Goal: Entertainment & Leisure: Consume media (video, audio)

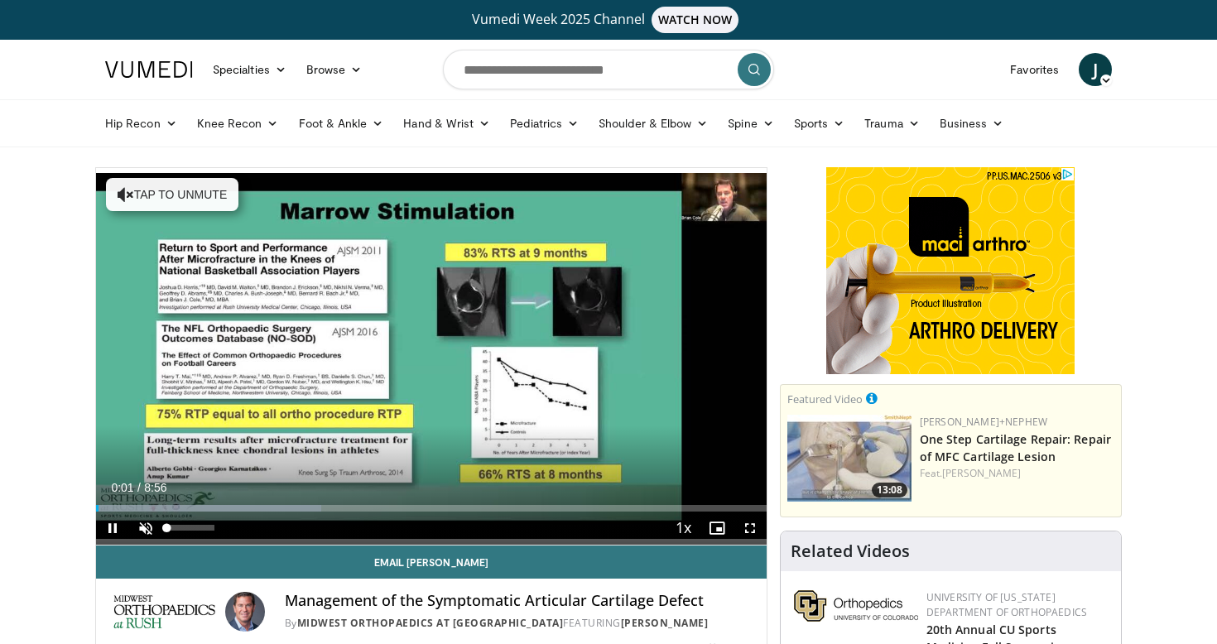
click at [149, 524] on span "Video Player" at bounding box center [145, 528] width 33 height 33
click at [752, 524] on span "Video Player" at bounding box center [750, 528] width 33 height 33
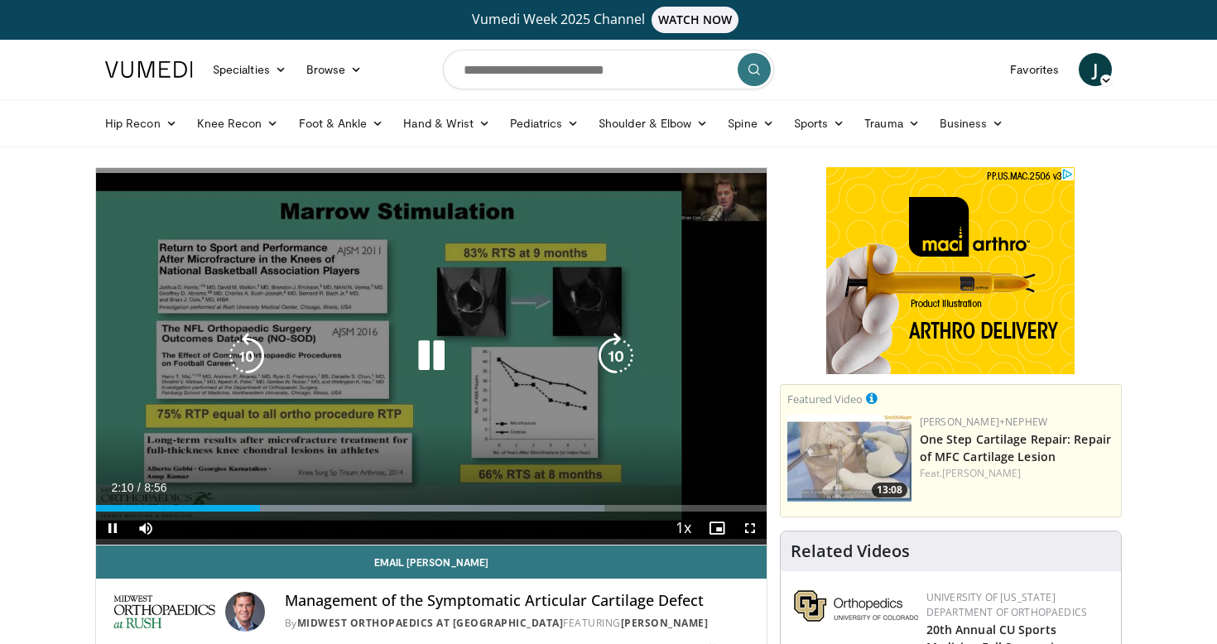
click at [431, 354] on icon "Video Player" at bounding box center [431, 356] width 46 height 46
click at [421, 349] on icon "Video Player" at bounding box center [431, 356] width 46 height 46
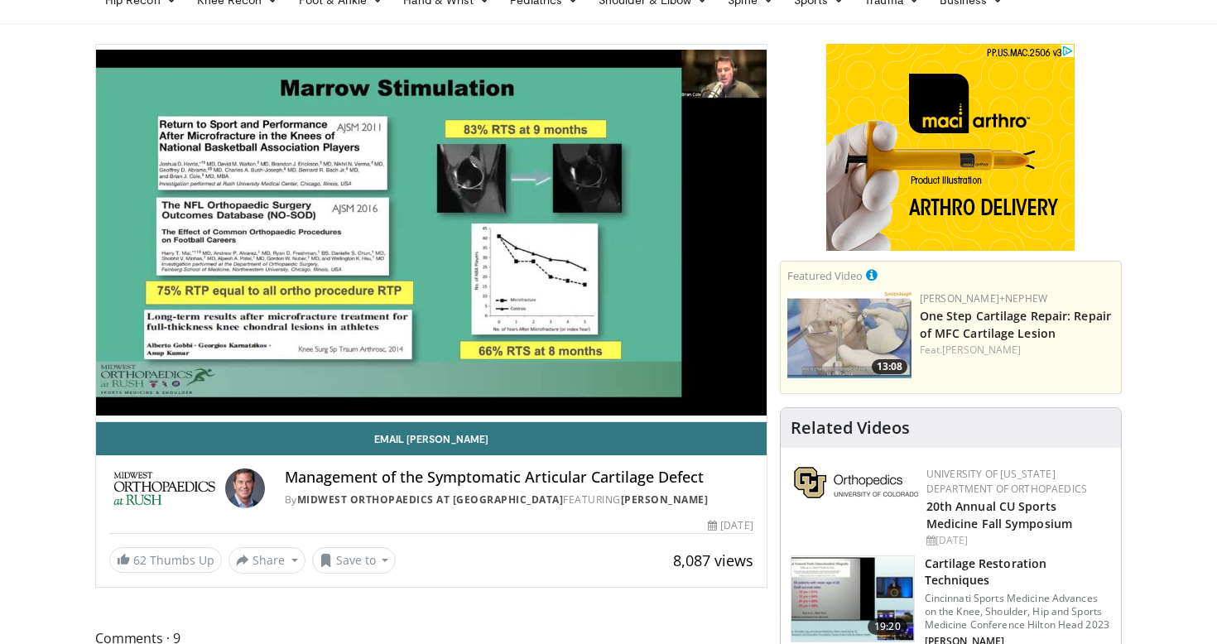
scroll to position [126, 0]
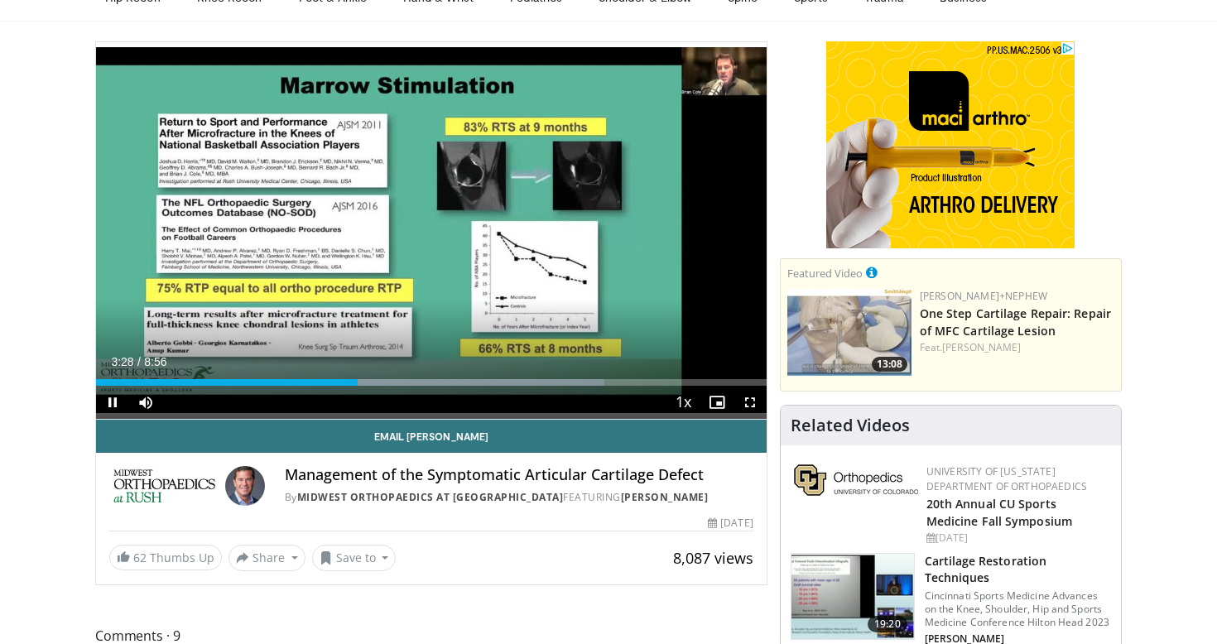
click at [753, 403] on span "Video Player" at bounding box center [750, 402] width 33 height 33
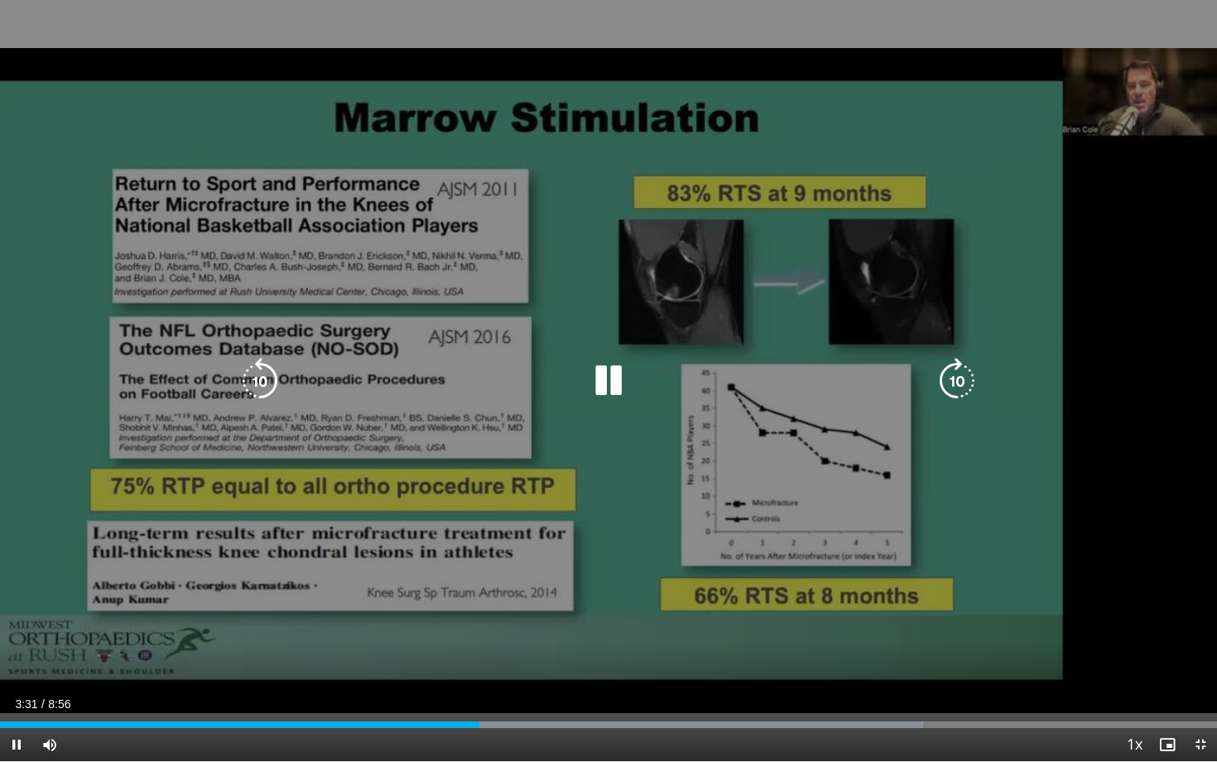
click at [599, 373] on icon "Video Player" at bounding box center [608, 381] width 46 height 46
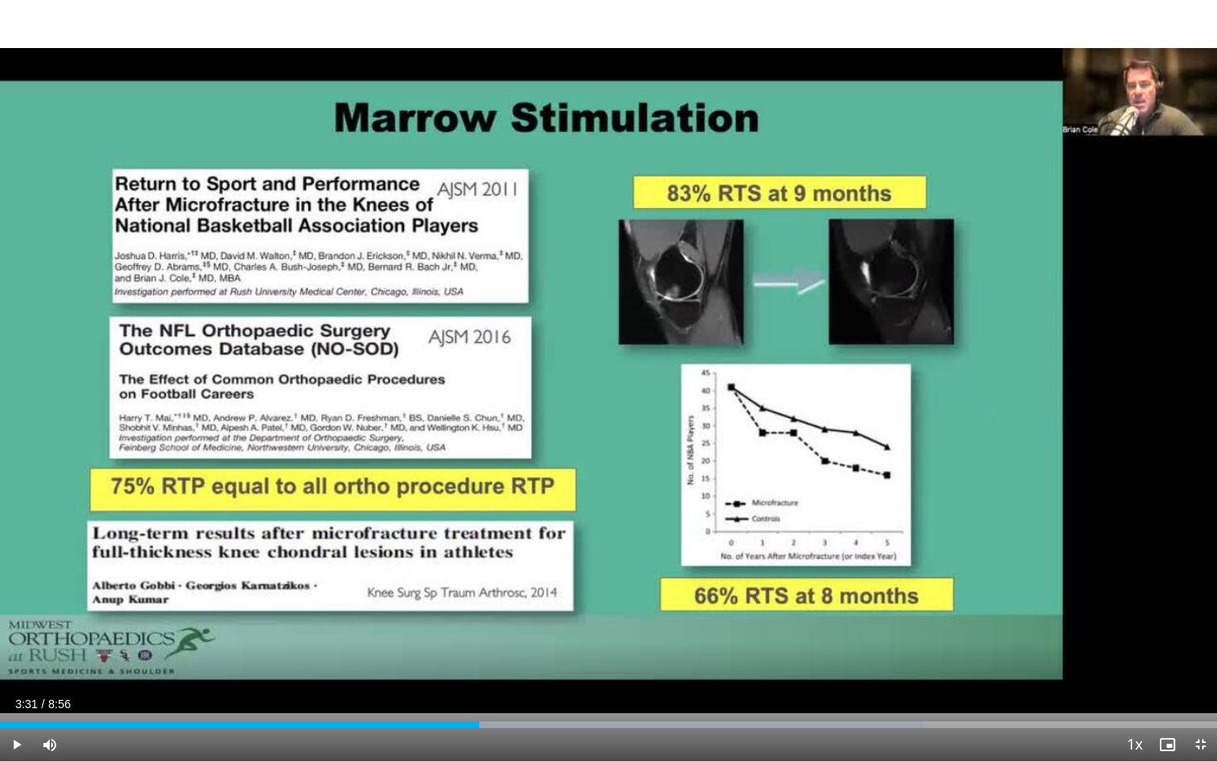
click at [768, 643] on div "Current Time 3:31 / Duration 8:56" at bounding box center [608, 703] width 1217 height 15
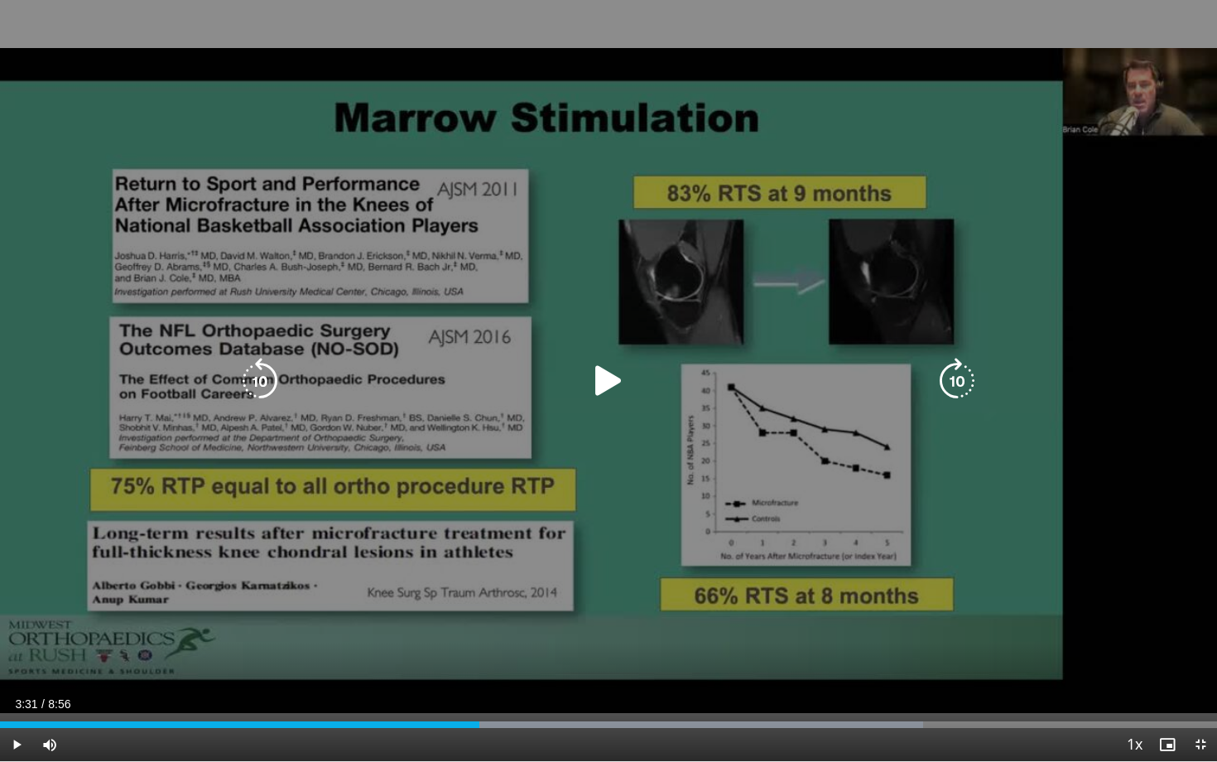
click at [623, 389] on icon "Video Player" at bounding box center [608, 381] width 46 height 46
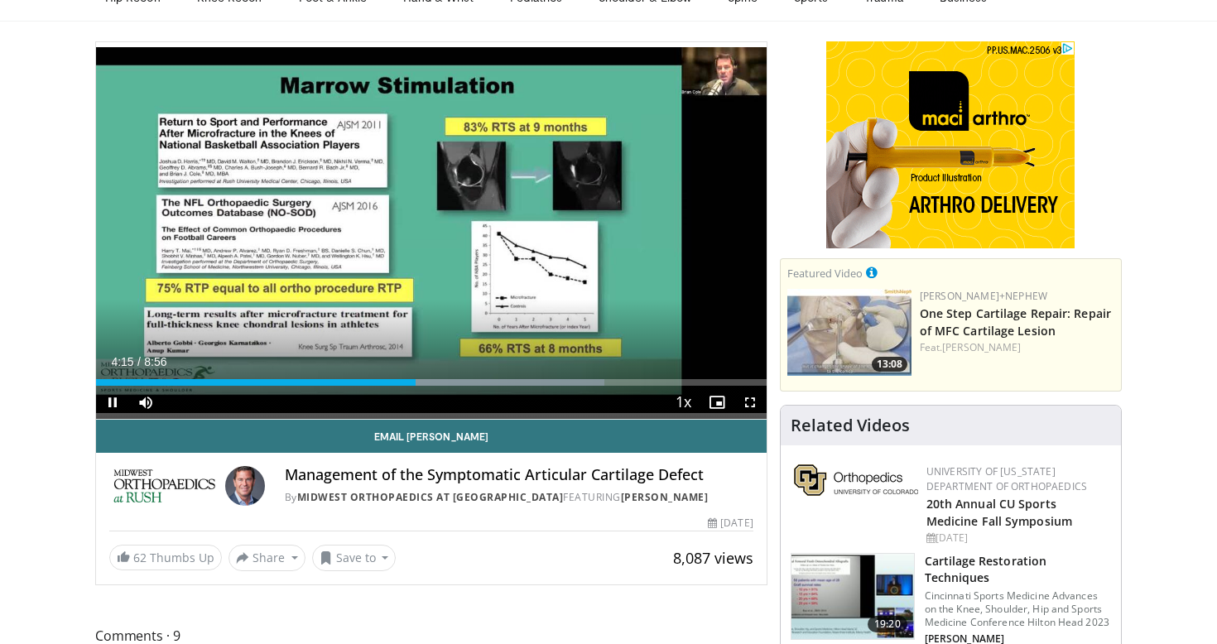
click at [745, 398] on span "Video Player" at bounding box center [750, 402] width 33 height 33
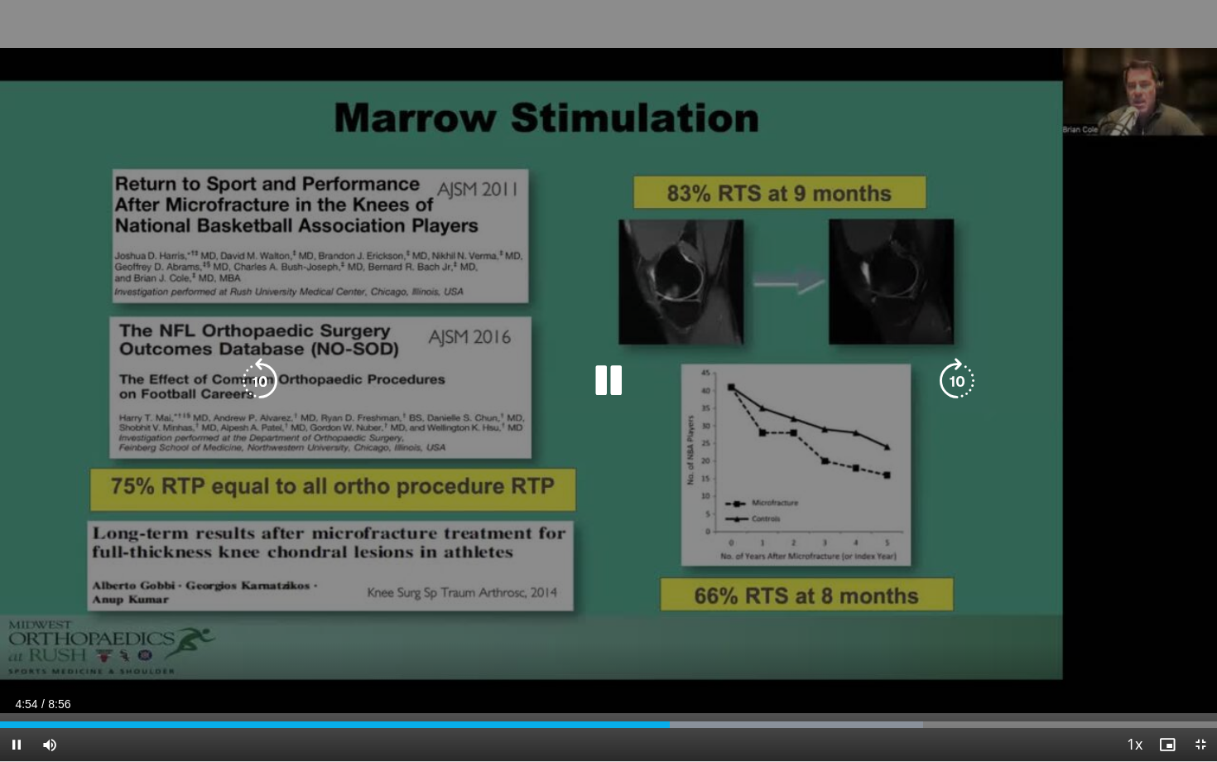
click at [619, 372] on icon "Video Player" at bounding box center [608, 381] width 46 height 46
